Goal: Information Seeking & Learning: Learn about a topic

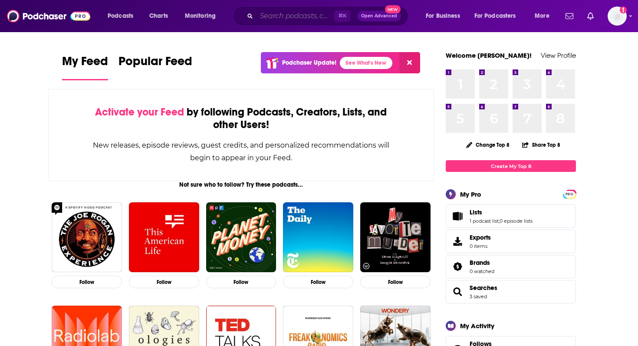
click at [274, 18] on input "Search podcasts, credits, & more..." at bounding box center [295, 16] width 78 height 14
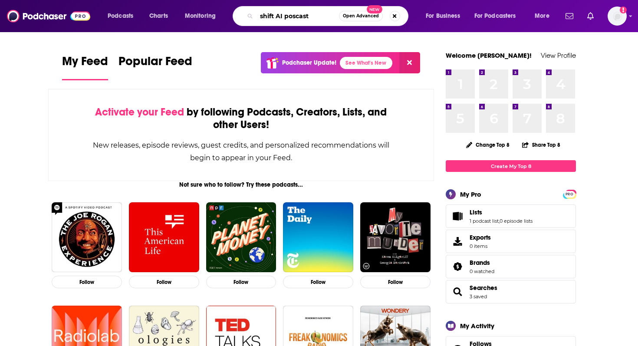
type input "shift AI poscast"
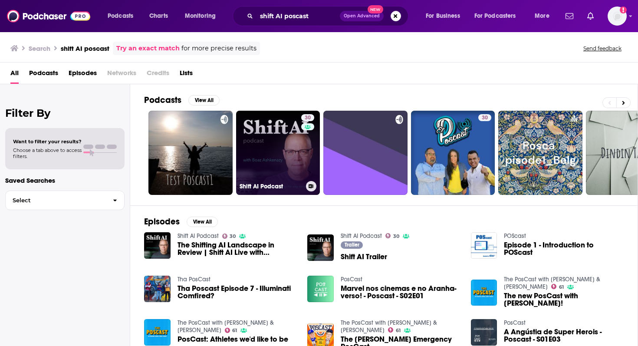
click at [287, 164] on link "30 Shift AI Podcast" at bounding box center [278, 153] width 84 height 84
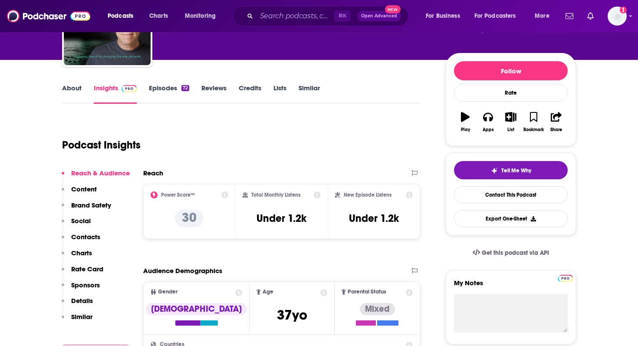
scroll to position [90, 0]
